Goal: Information Seeking & Learning: Learn about a topic

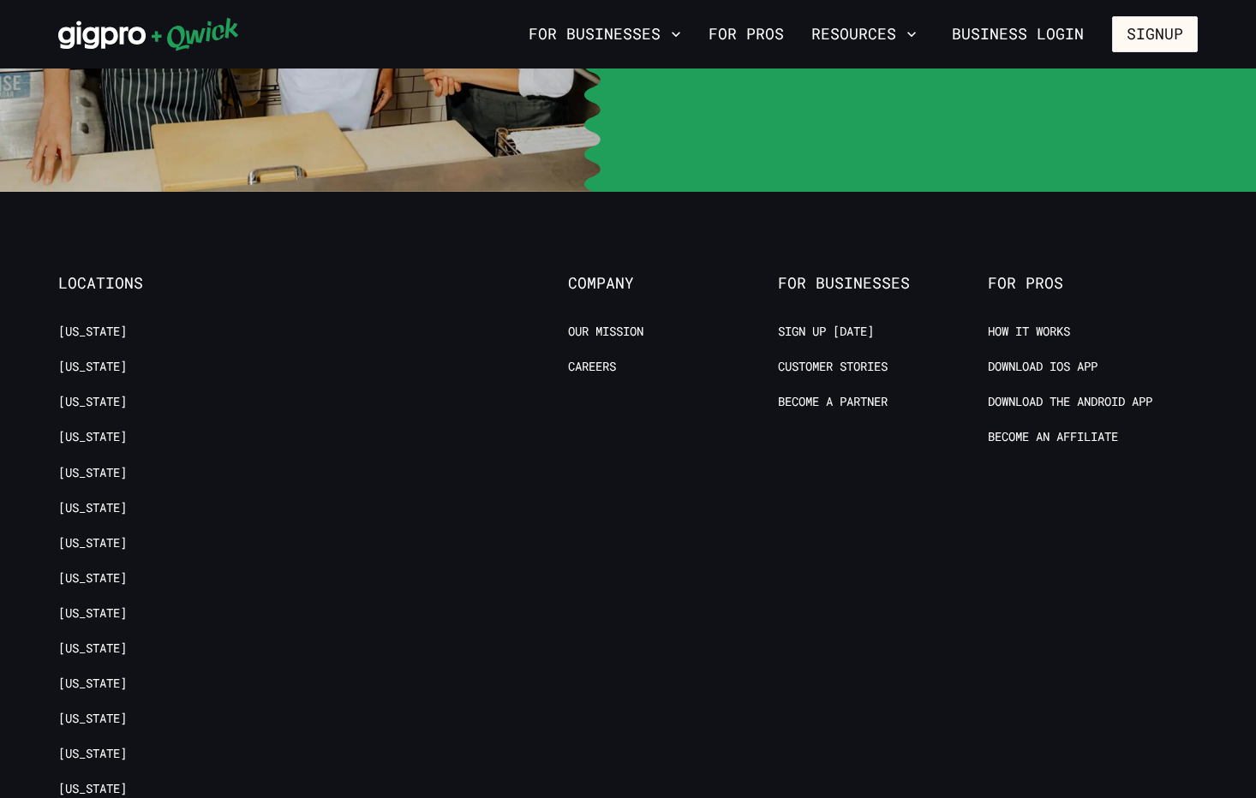
scroll to position [3903, 0]
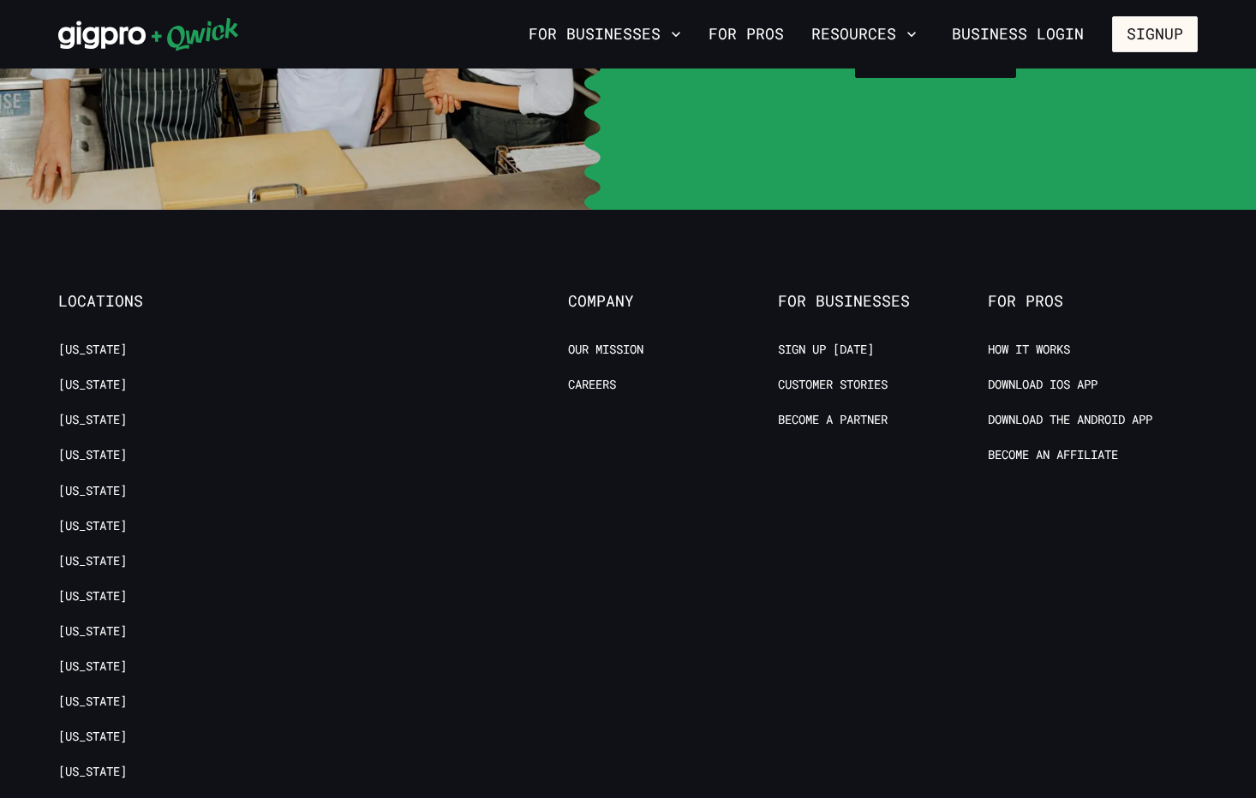
click at [93, 497] on ul "[US_STATE] [US_STATE] [US_STATE] [US_STATE][GEOGRAPHIC_DATA] [US_STATE] [US_STA…" at bounding box center [163, 782] width 210 height 880
click at [93, 518] on link "[US_STATE]" at bounding box center [92, 526] width 69 height 16
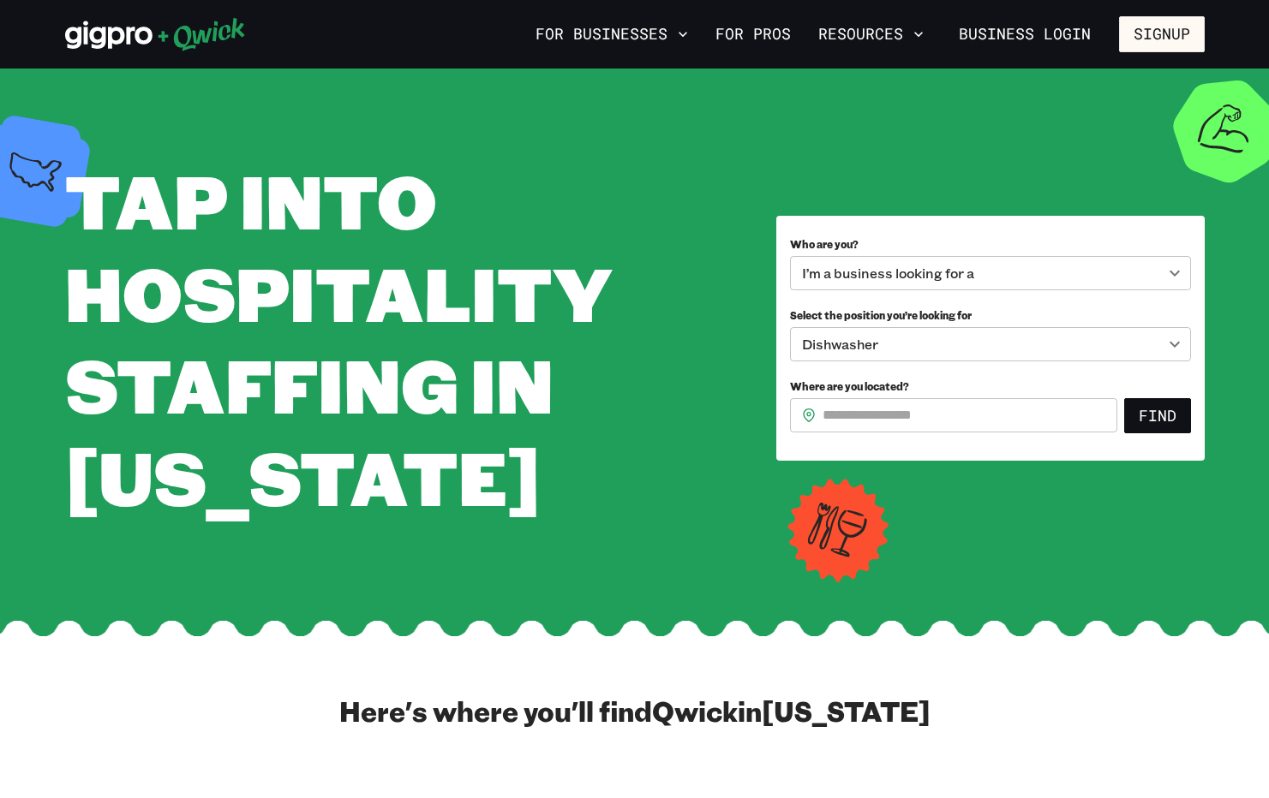
click at [1076, 269] on body "**********" at bounding box center [634, 399] width 1269 height 798
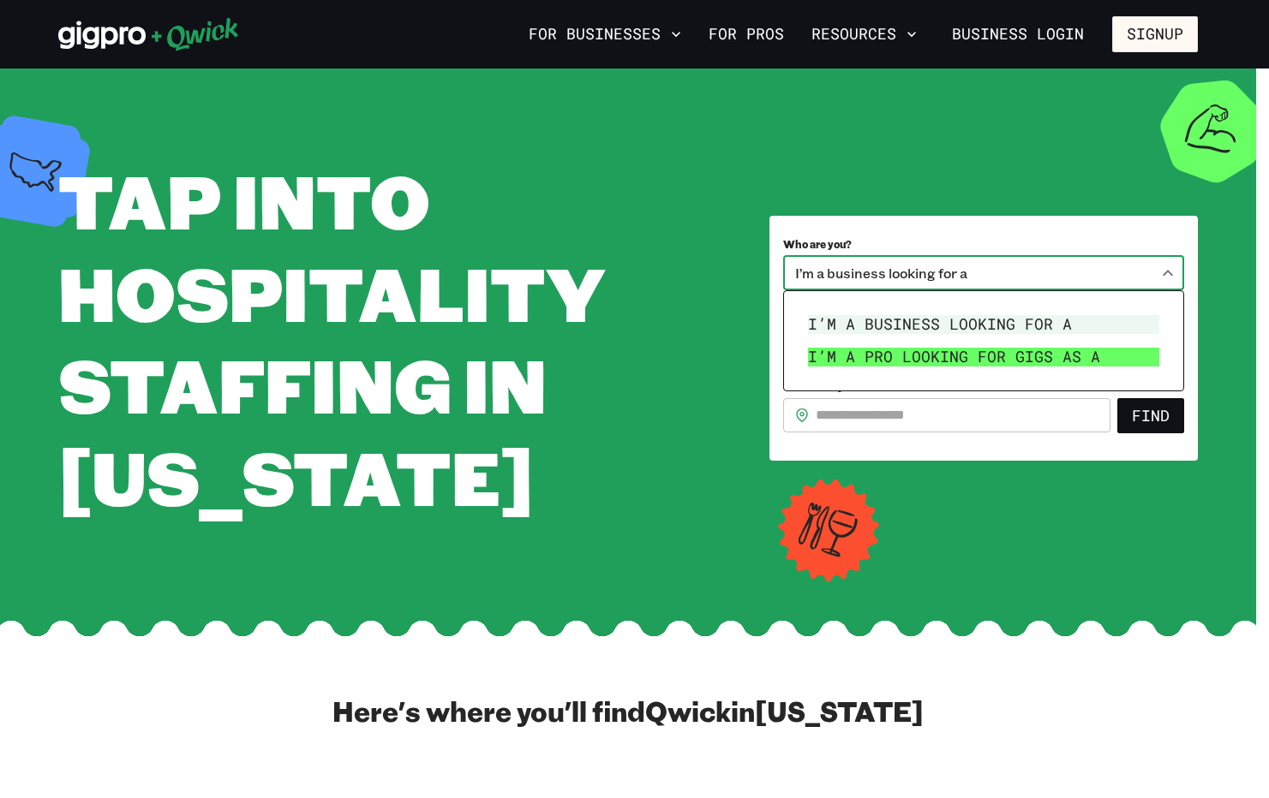
click at [1058, 364] on li "I’m a pro looking for Gigs as a" at bounding box center [983, 357] width 365 height 33
type input "***"
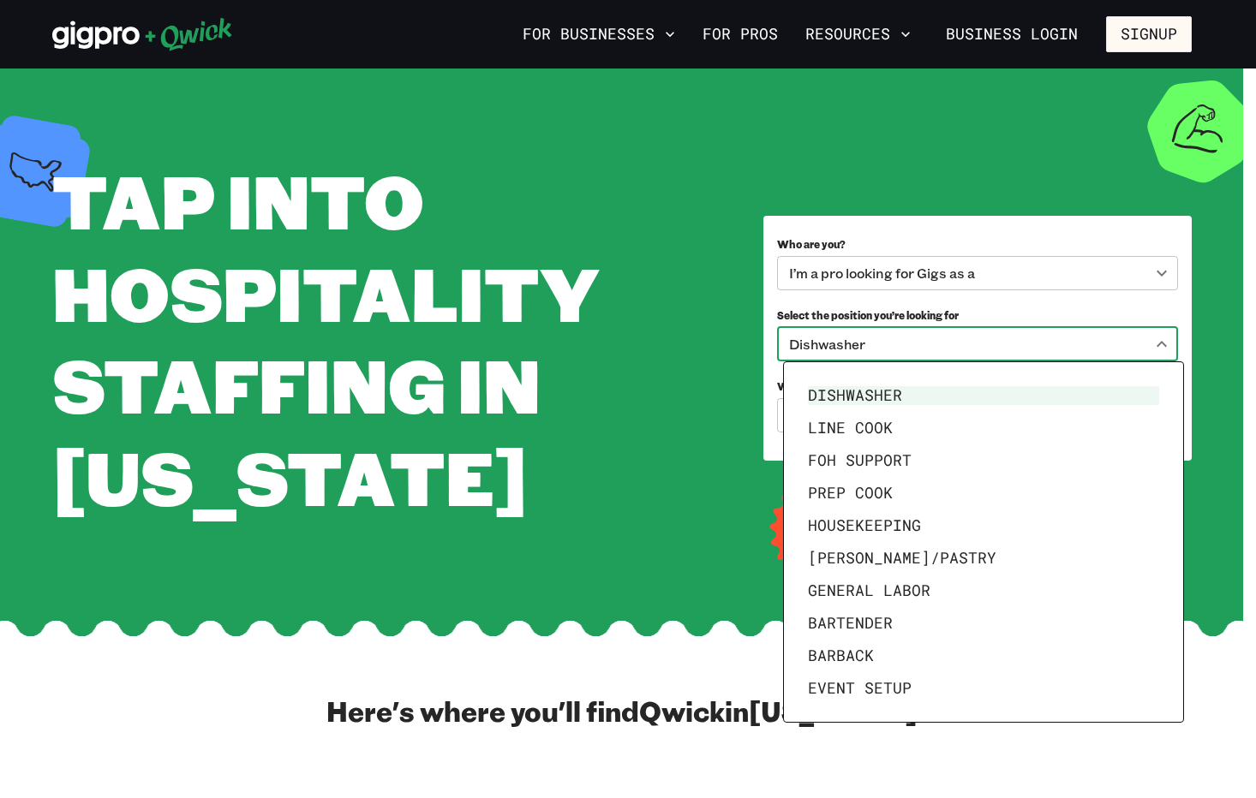
click at [981, 350] on body "**********" at bounding box center [628, 399] width 1256 height 798
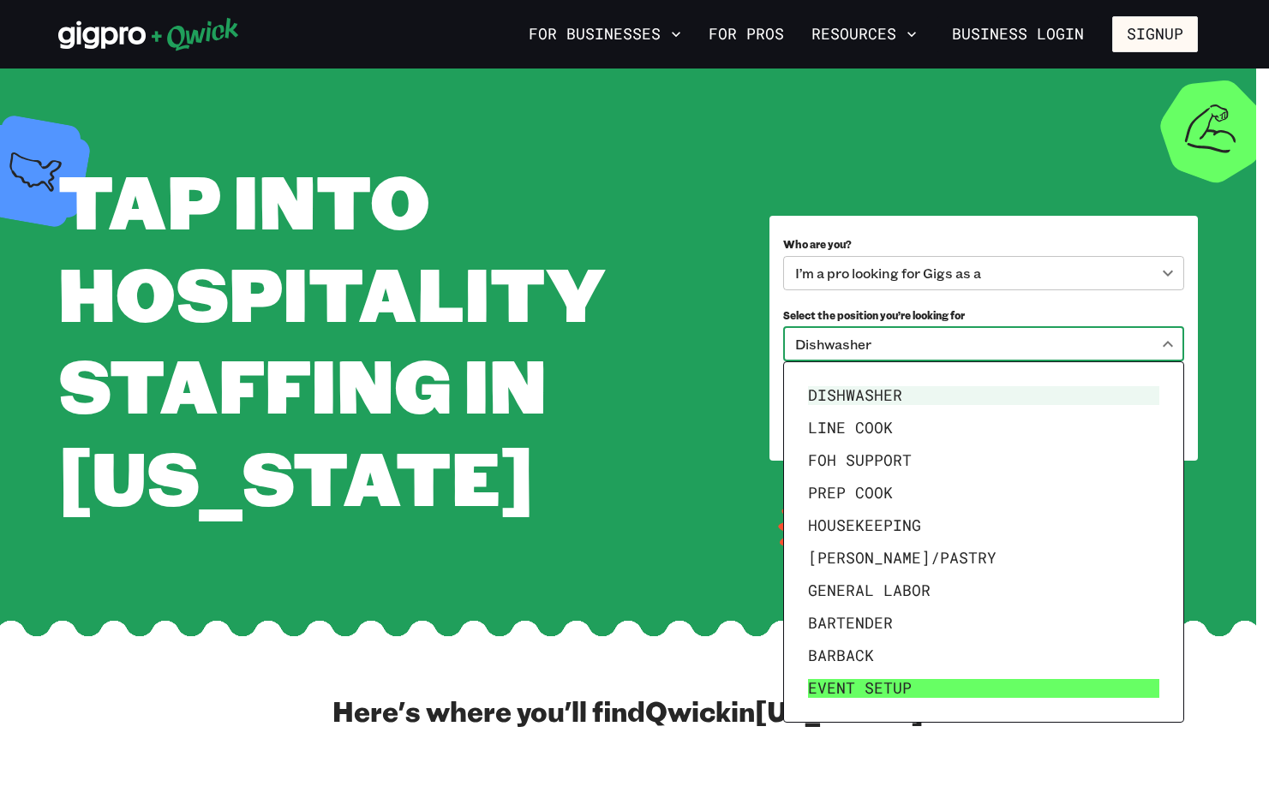
click at [900, 677] on li "Event Setup" at bounding box center [983, 688] width 365 height 33
type input "**********"
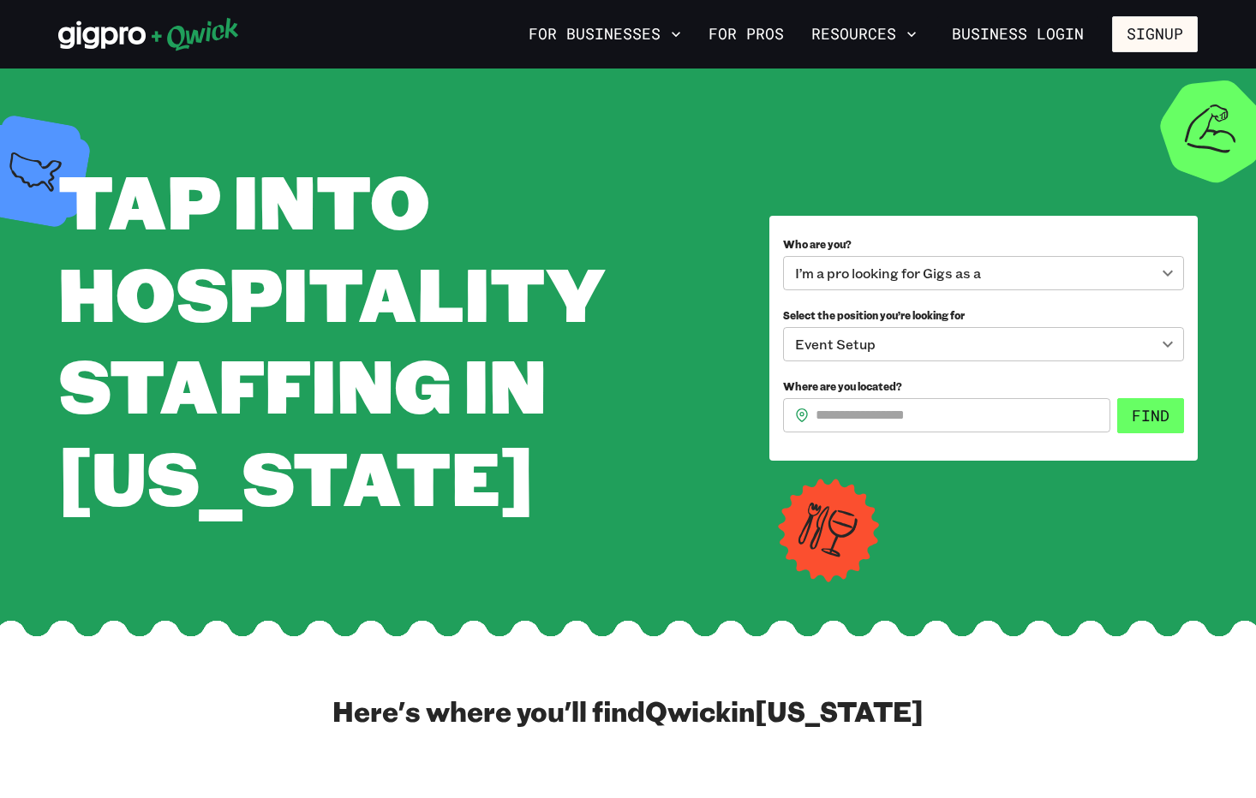
click at [1145, 433] on button "Find" at bounding box center [1150, 416] width 67 height 36
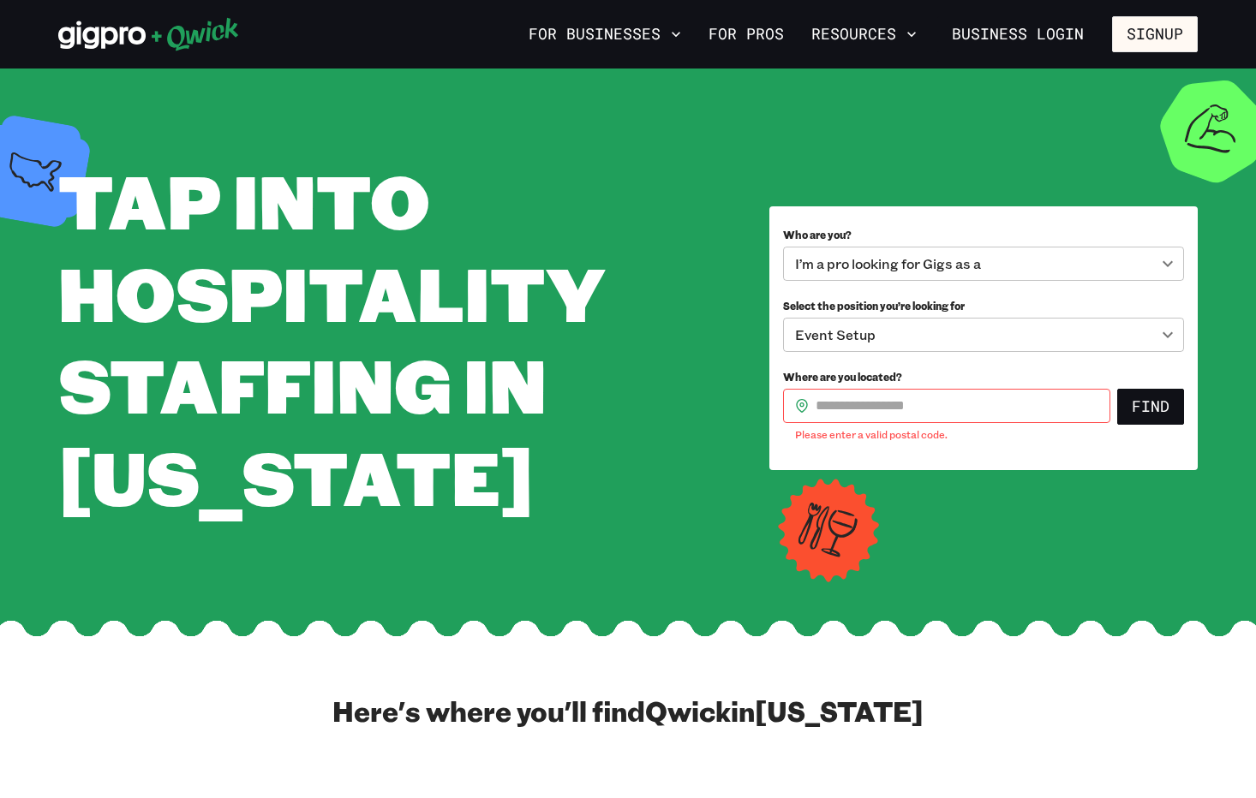
click at [1006, 431] on p "Please enter a valid postal code." at bounding box center [946, 435] width 303 height 17
click at [1007, 421] on input "Where are you located?" at bounding box center [963, 406] width 295 height 34
type input "*****"
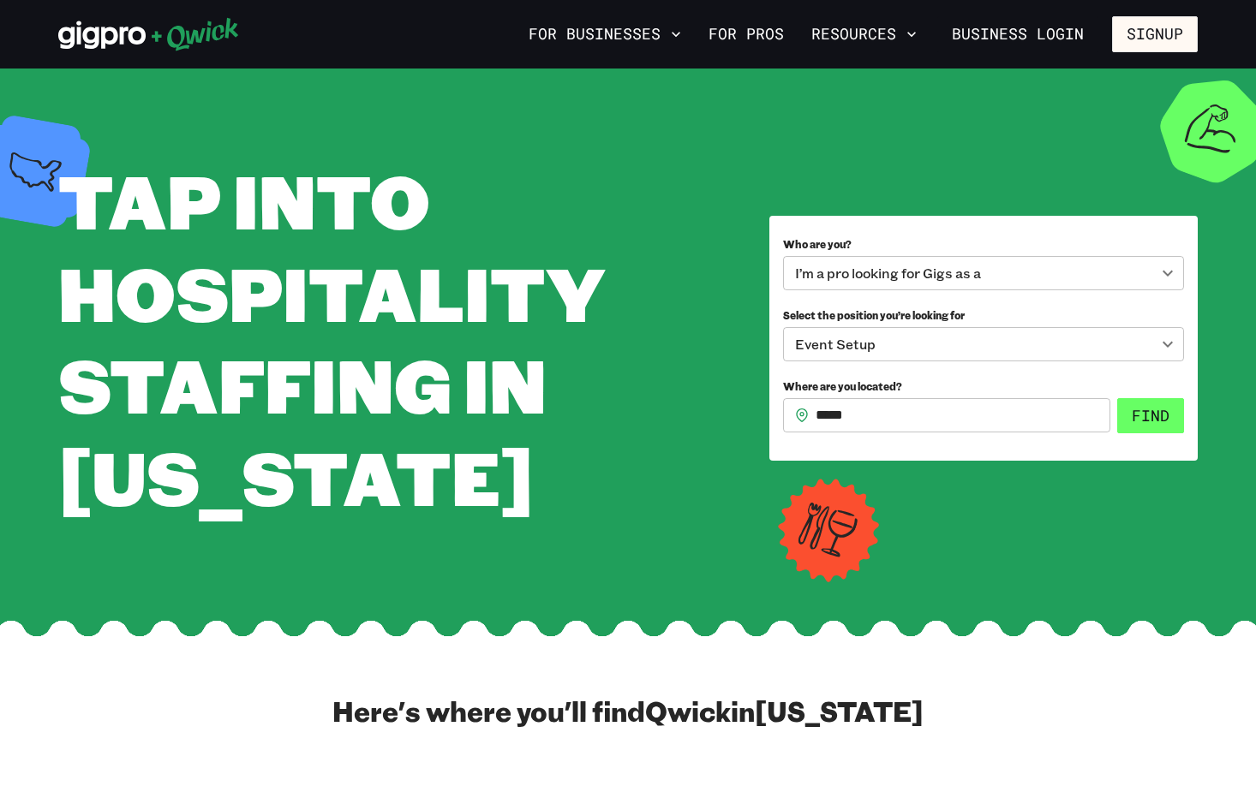
click at [1149, 421] on button "Find" at bounding box center [1150, 416] width 67 height 36
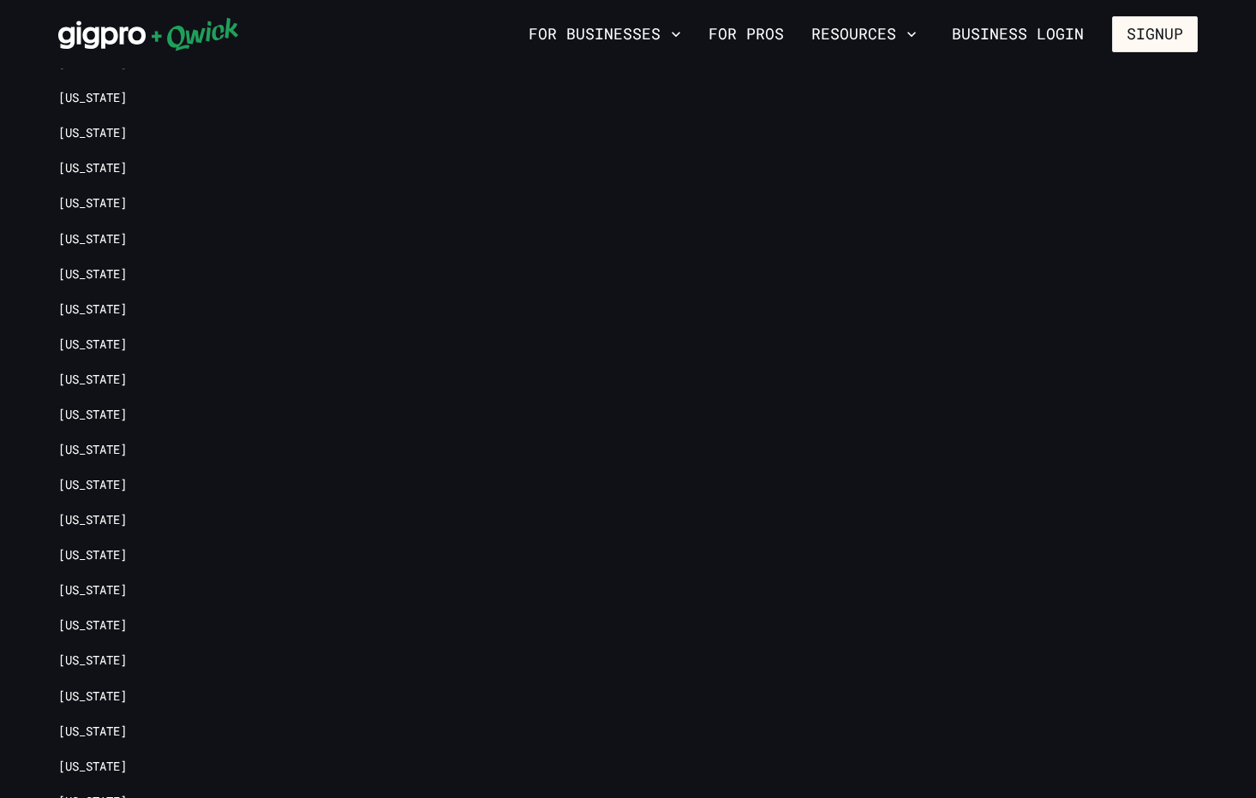
scroll to position [2207, 0]
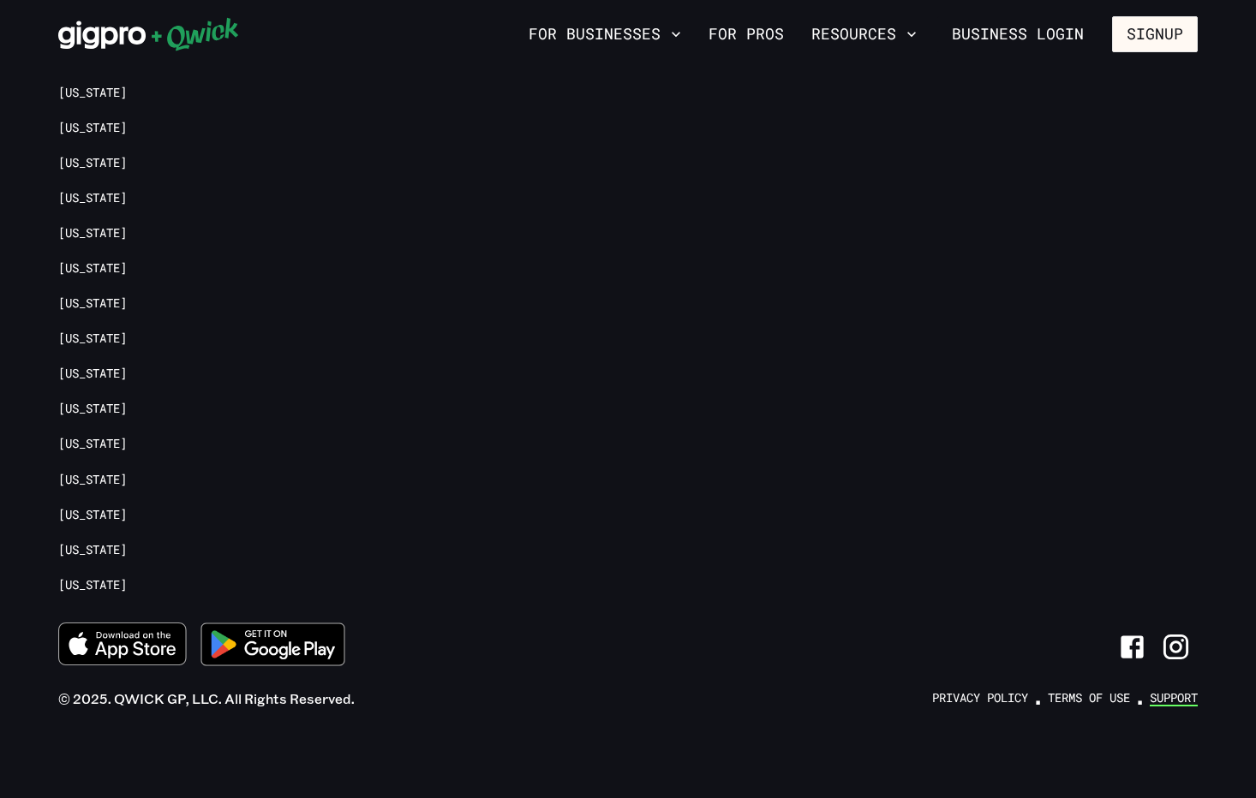
click at [1165, 696] on link "Support" at bounding box center [1174, 698] width 48 height 16
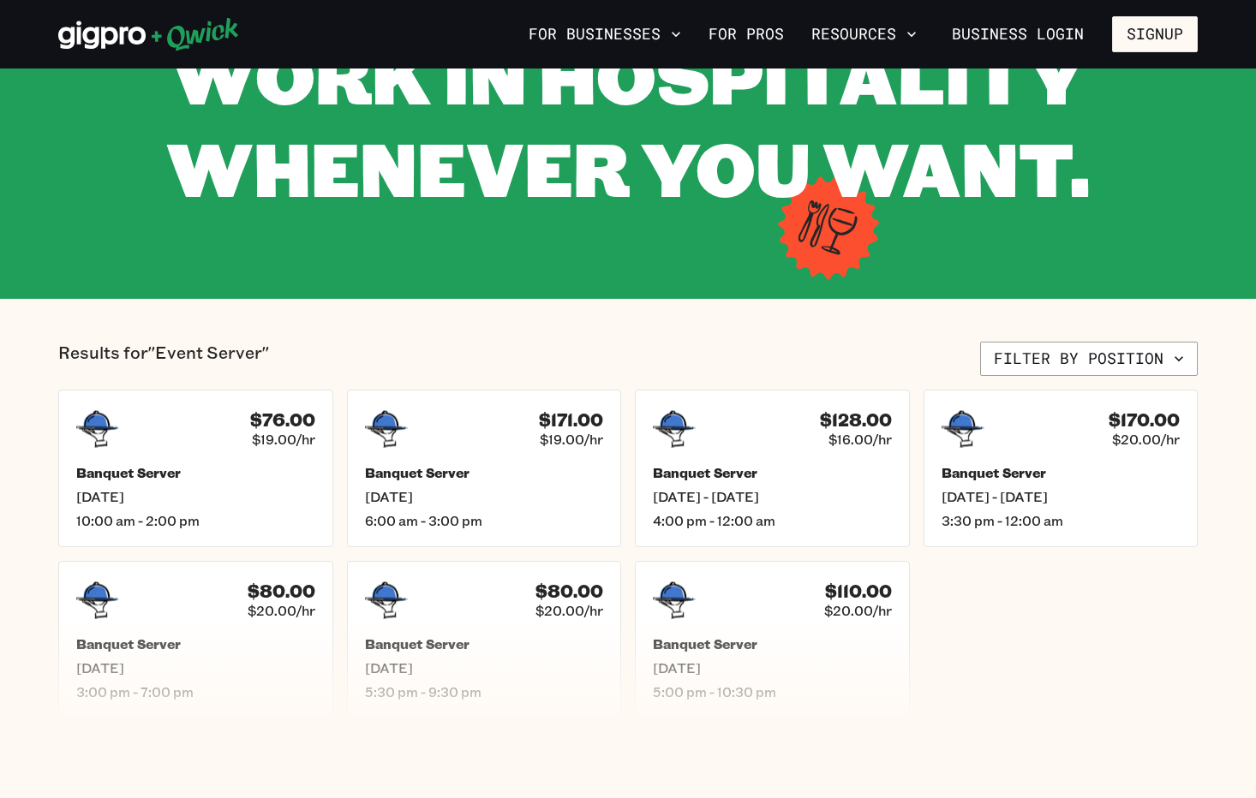
scroll to position [163, 0]
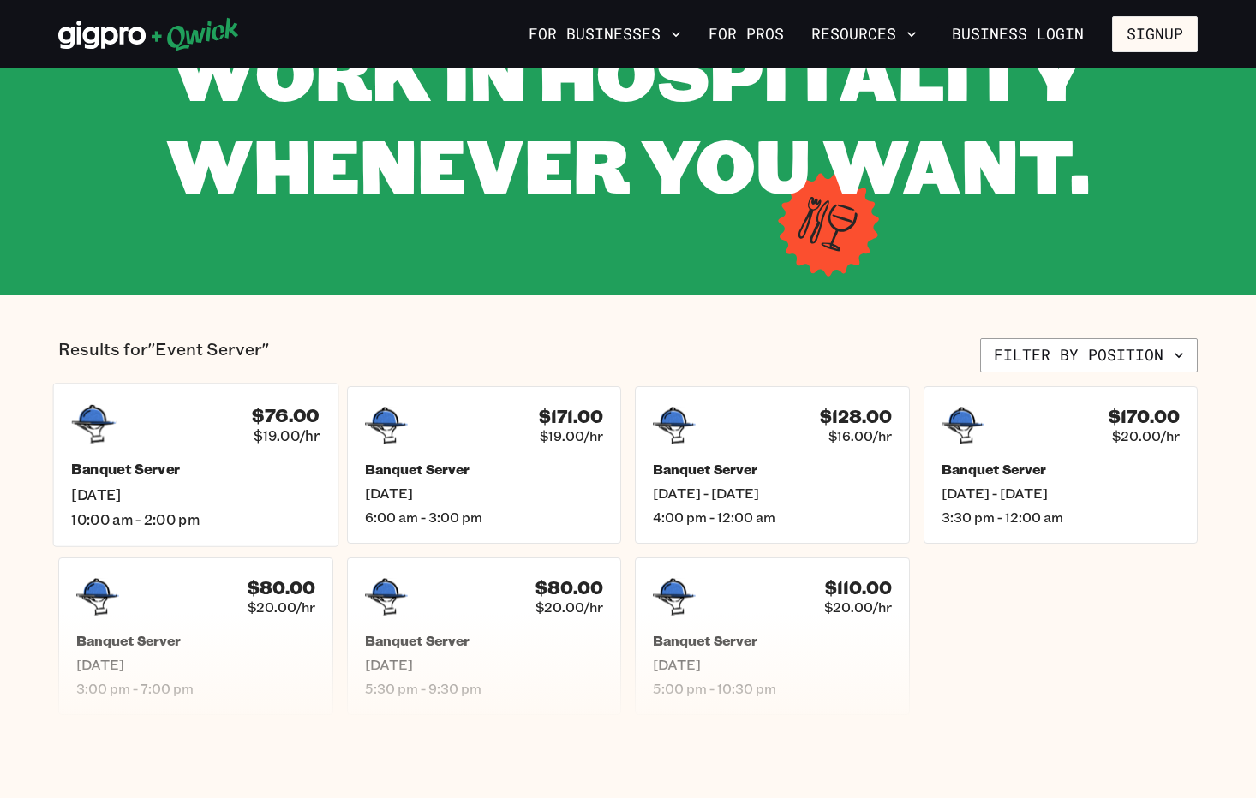
click at [187, 468] on h5 "Banquet Server" at bounding box center [195, 470] width 248 height 18
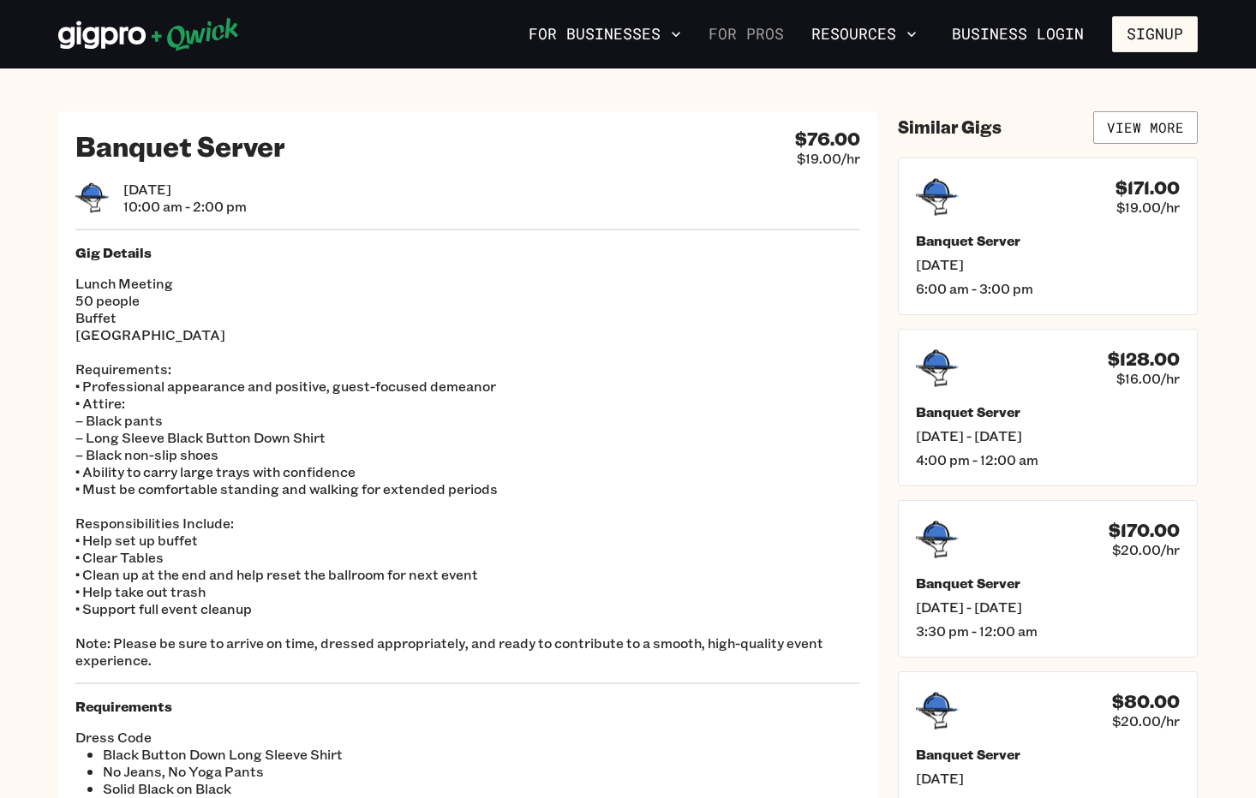
click at [754, 36] on link "For Pros" at bounding box center [746, 34] width 89 height 29
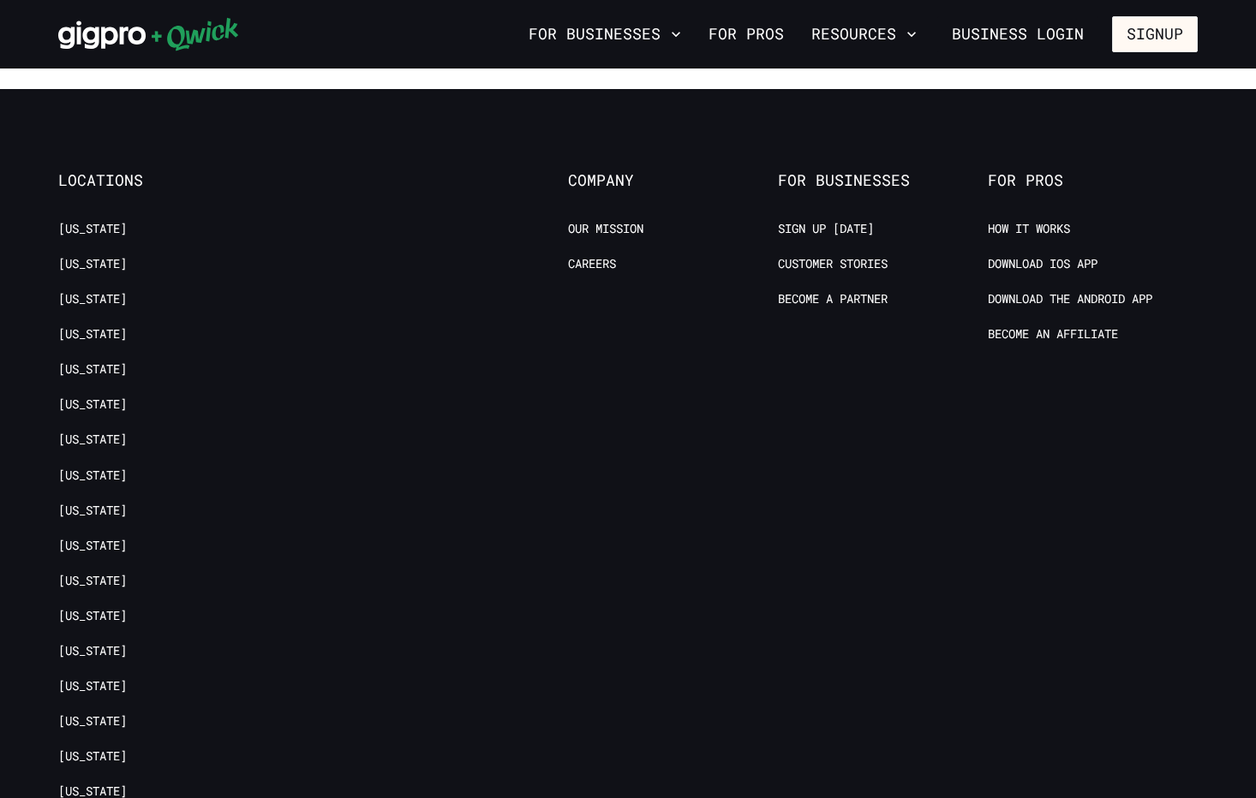
scroll to position [3372, 0]
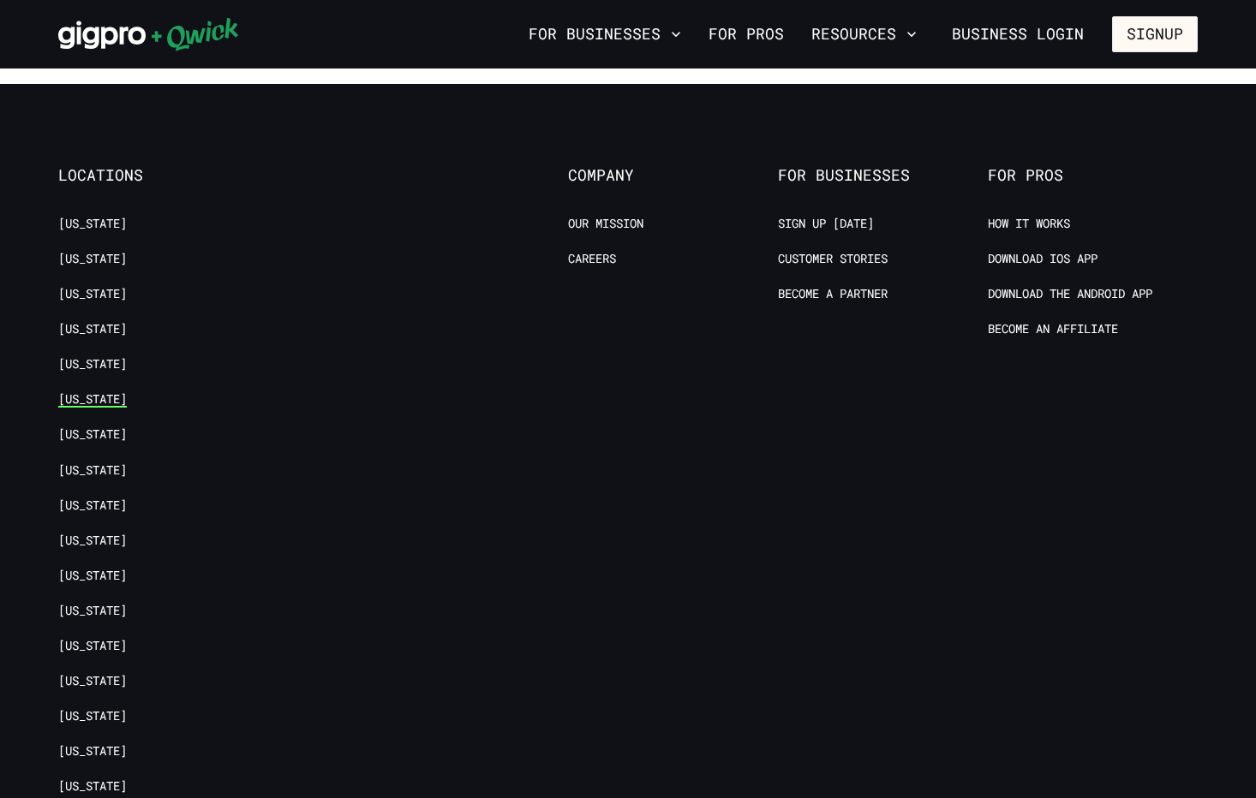
click at [92, 391] on link "[US_STATE]" at bounding box center [92, 399] width 69 height 16
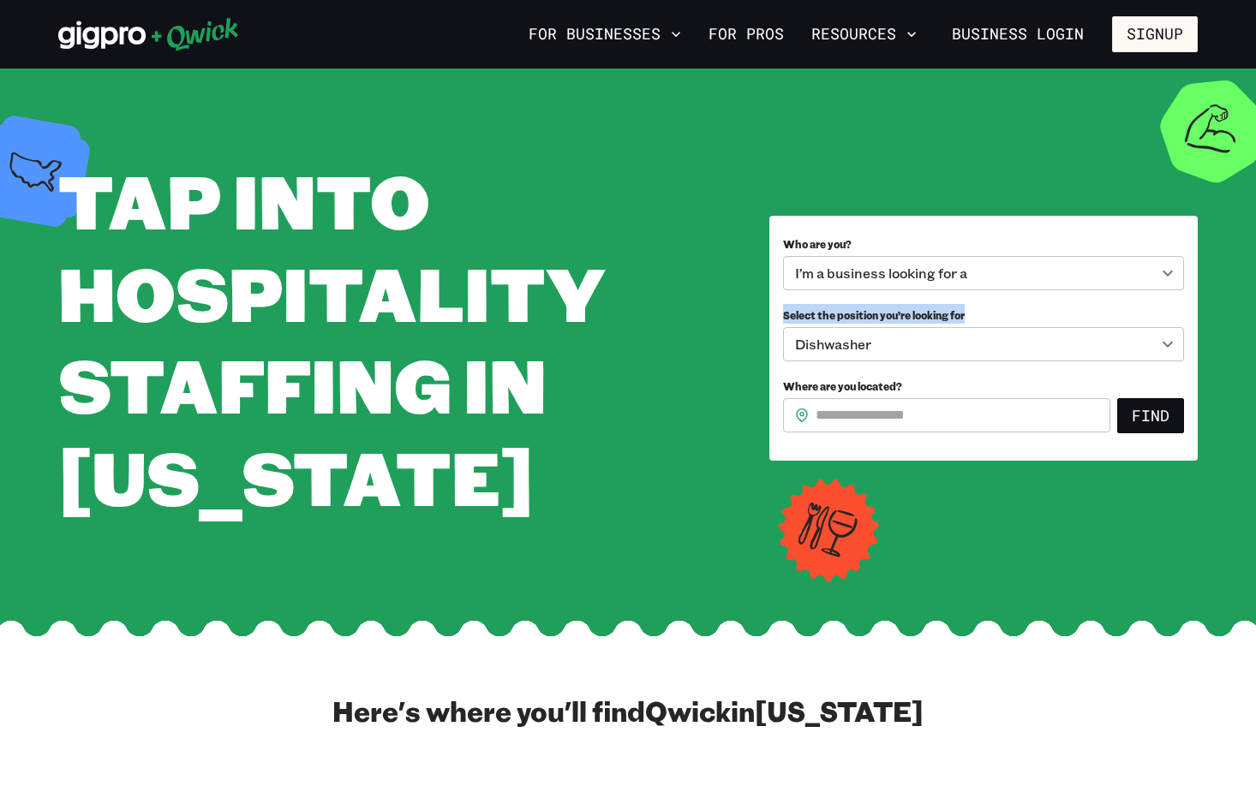
drag, startPoint x: 1253, startPoint y: 170, endPoint x: 1253, endPoint y: 314, distance: 143.1
click at [1253, 314] on section "**********" at bounding box center [628, 339] width 1256 height 540
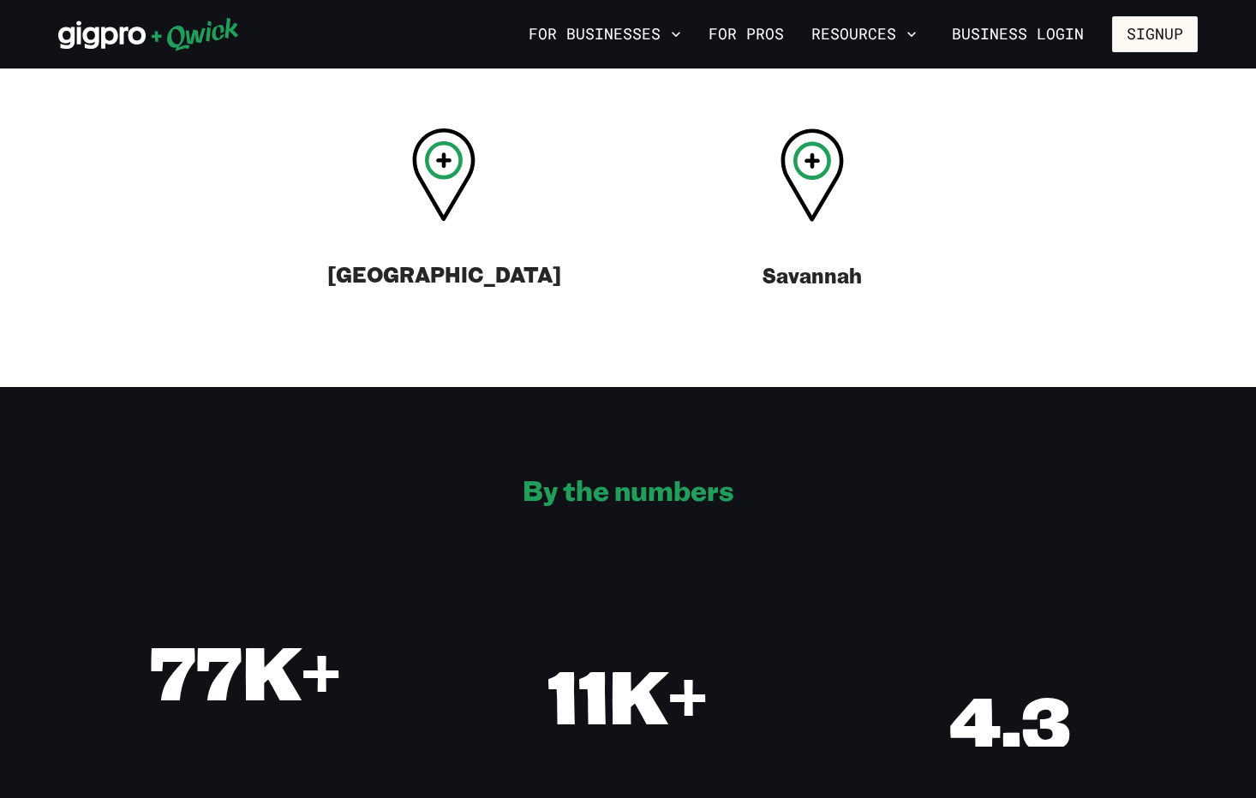
scroll to position [707, 0]
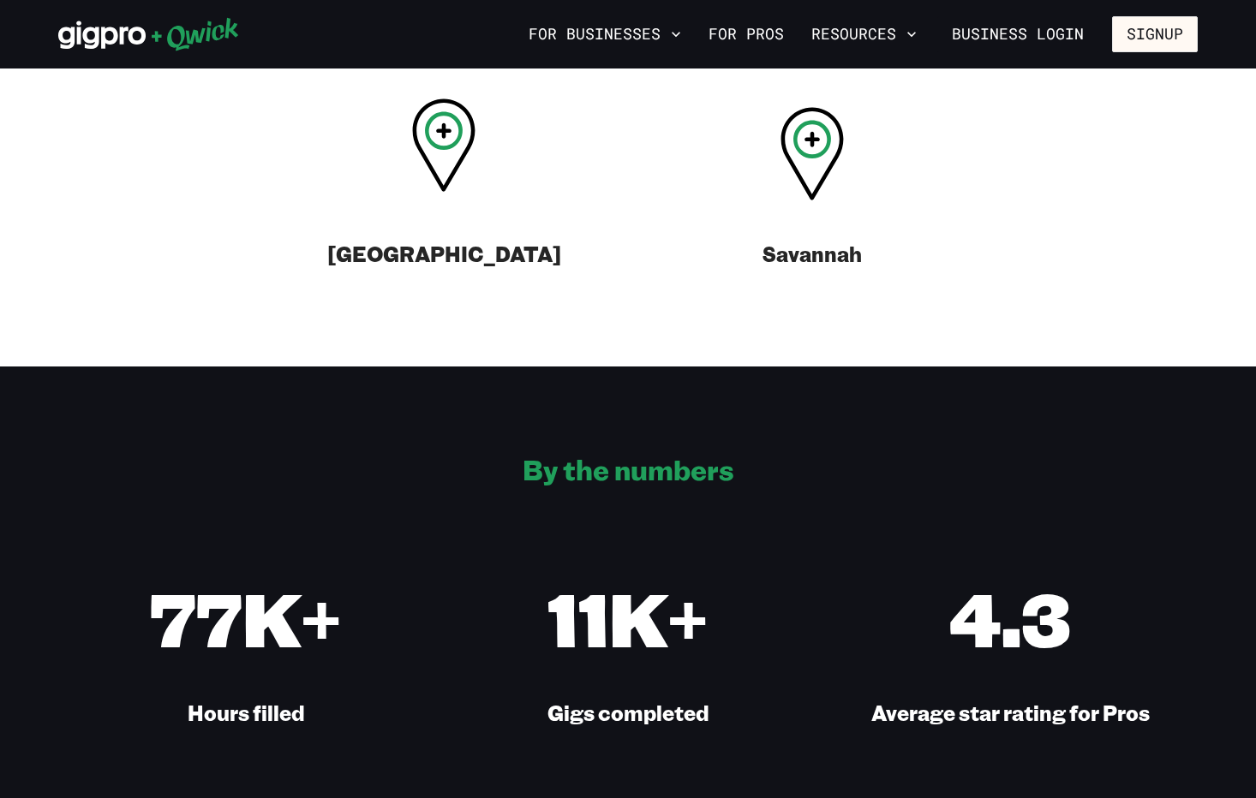
click at [435, 200] on div "[GEOGRAPHIC_DATA]" at bounding box center [444, 194] width 368 height 174
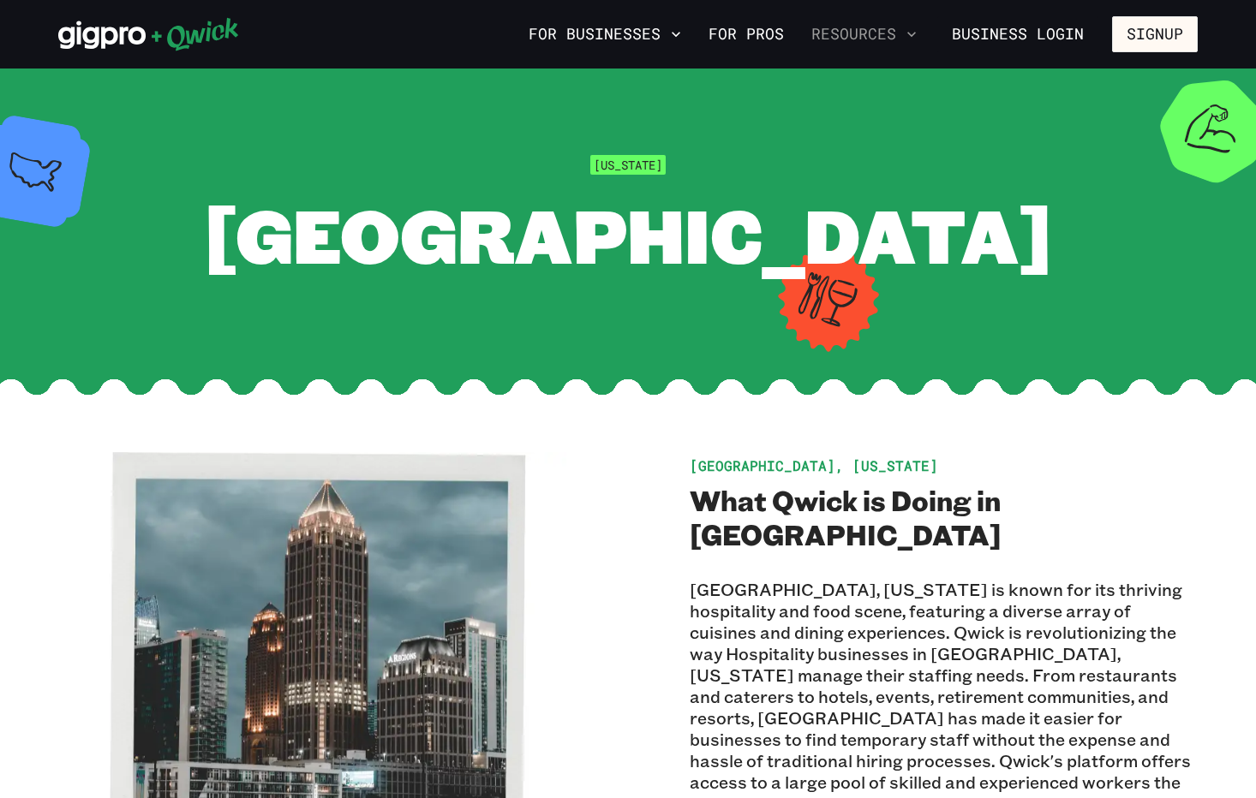
click at [859, 28] on button "Resources" at bounding box center [863, 34] width 119 height 29
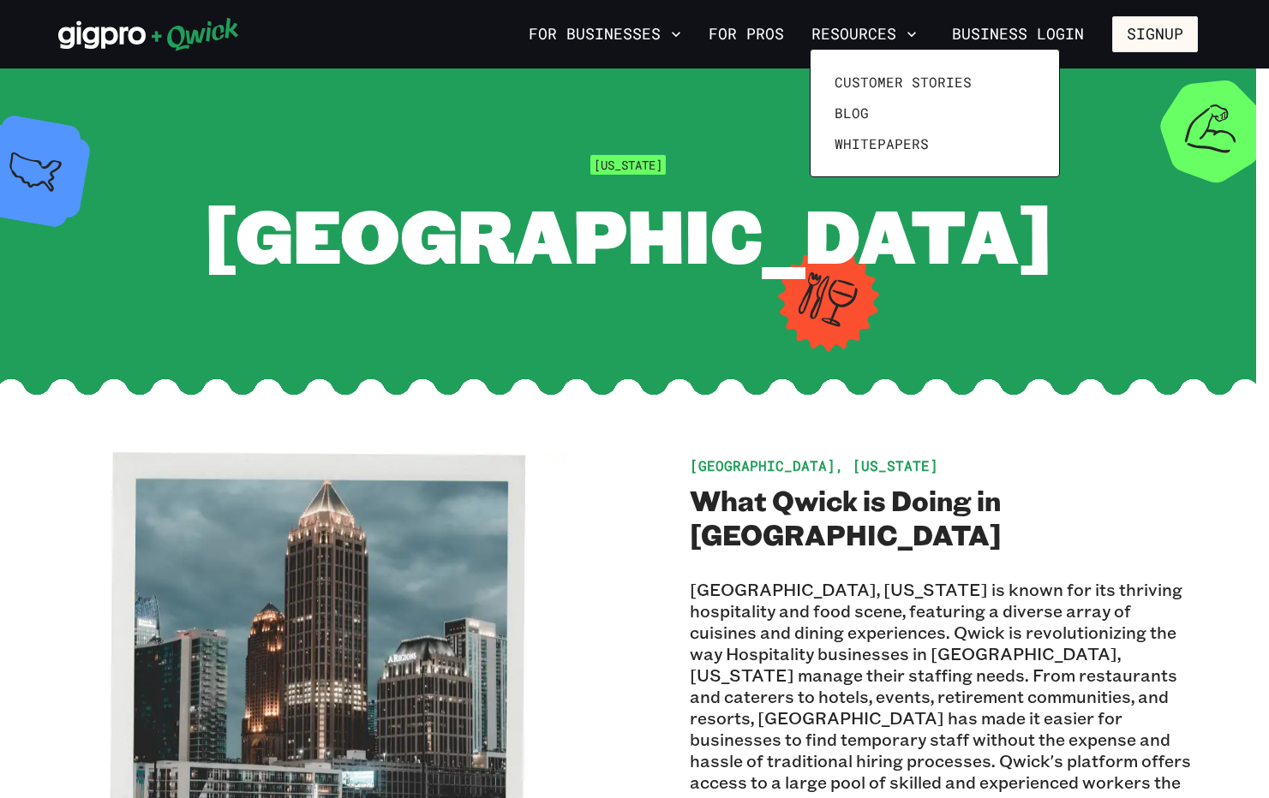
click at [1247, 110] on div at bounding box center [634, 399] width 1269 height 798
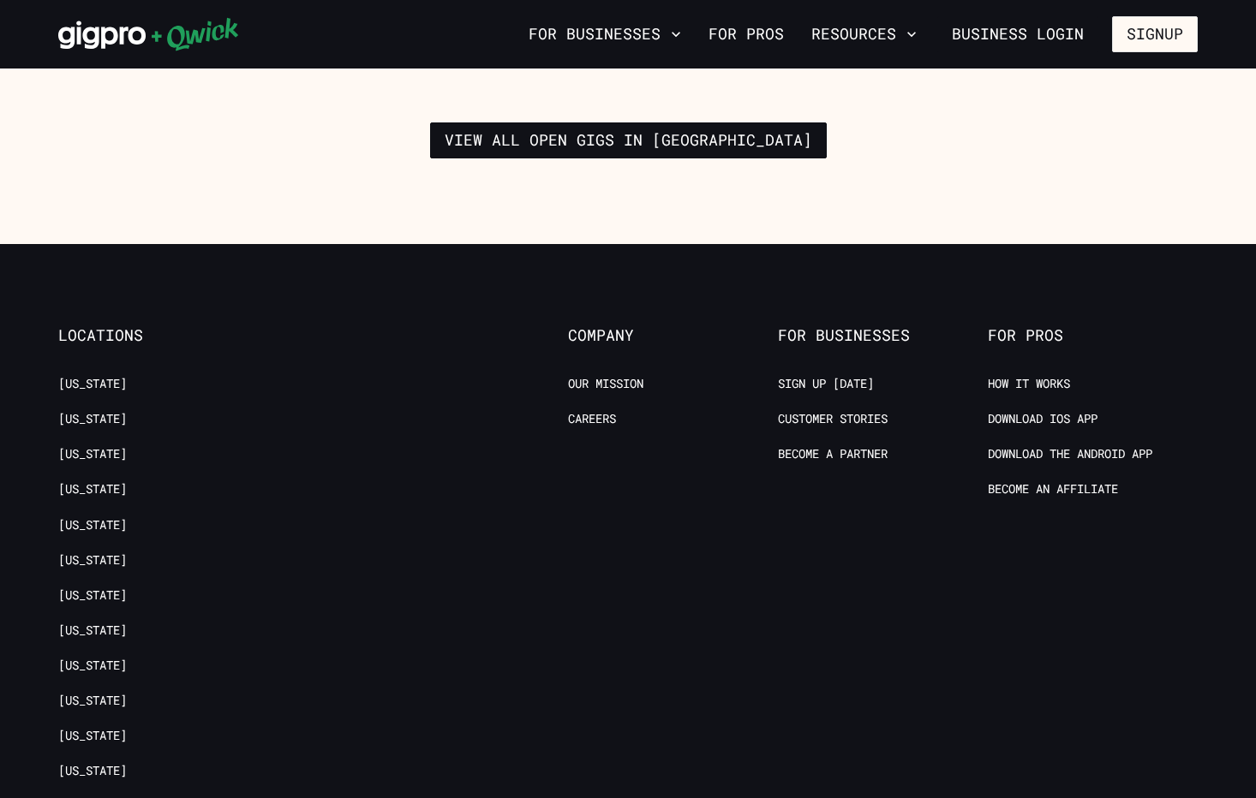
scroll to position [2901, 0]
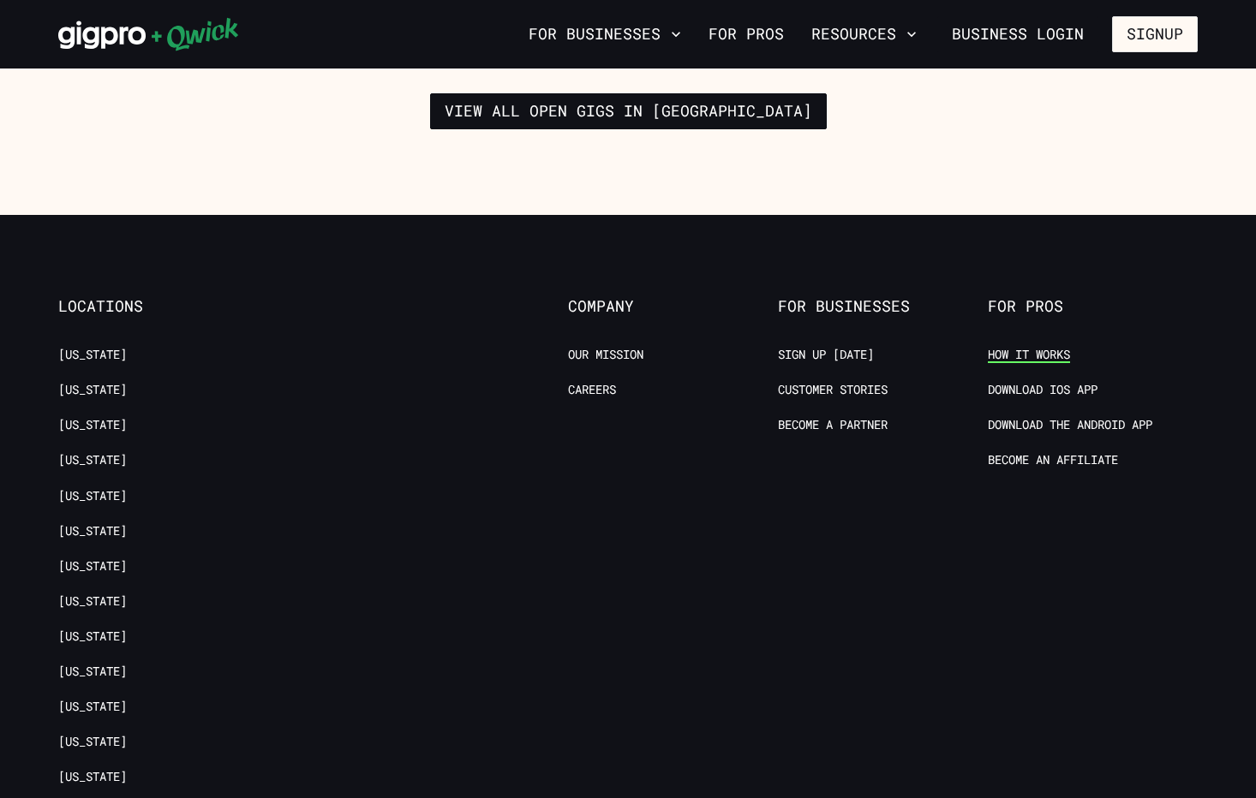
click at [1037, 347] on link "How it Works" at bounding box center [1029, 355] width 82 height 16
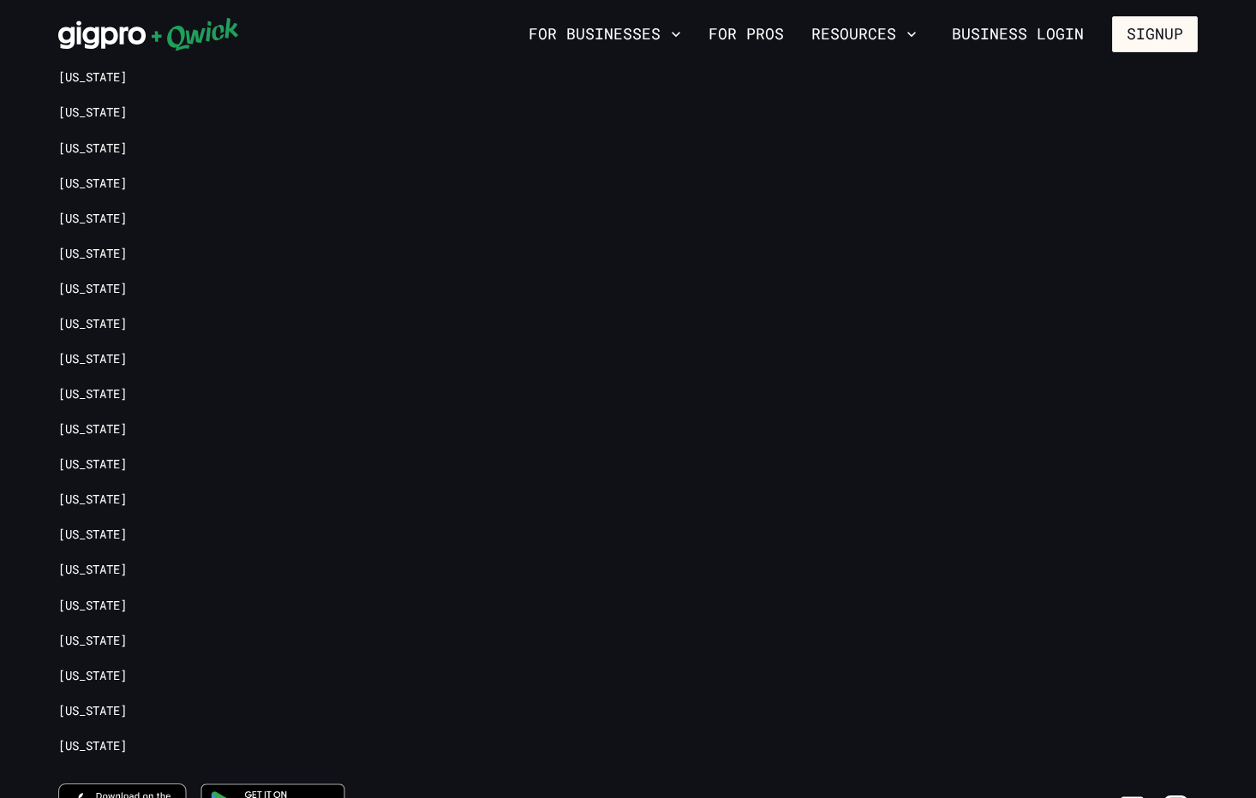
scroll to position [3838, 0]
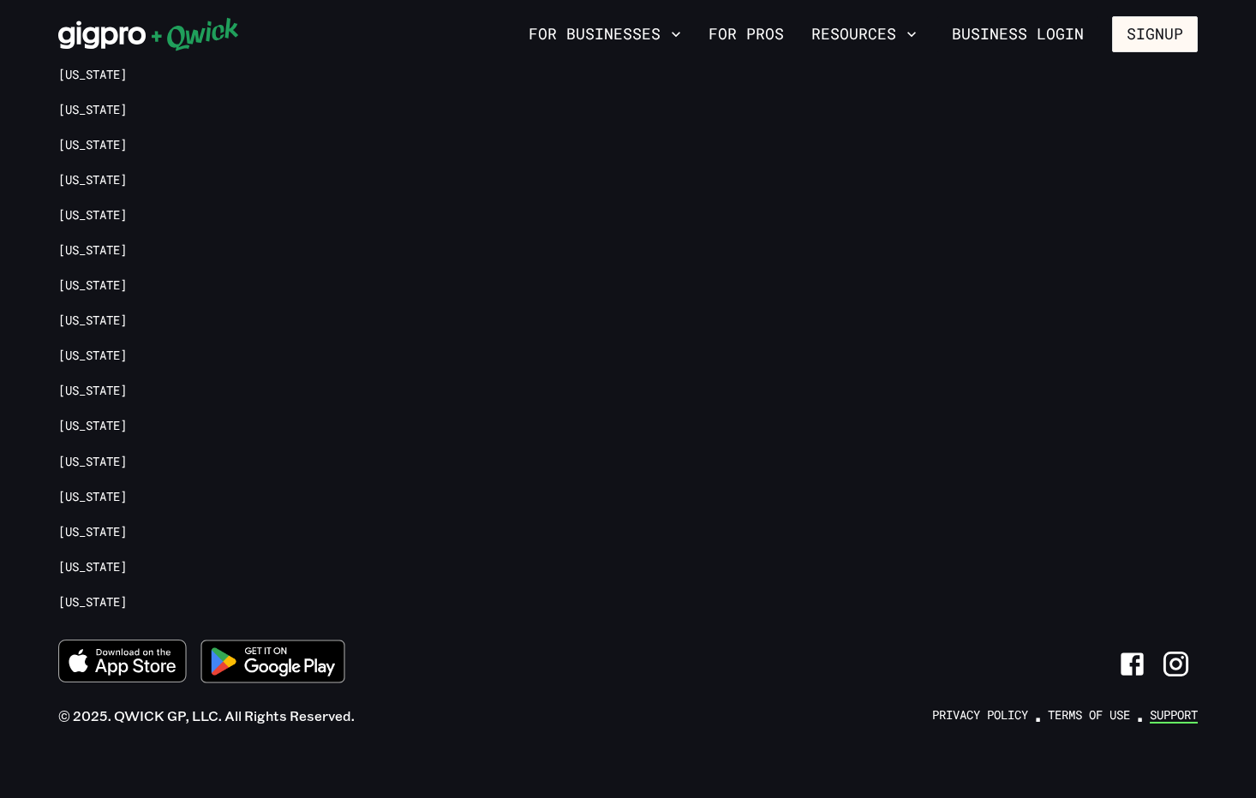
click at [1174, 708] on link "Support" at bounding box center [1174, 716] width 48 height 16
